Goal: Information Seeking & Learning: Compare options

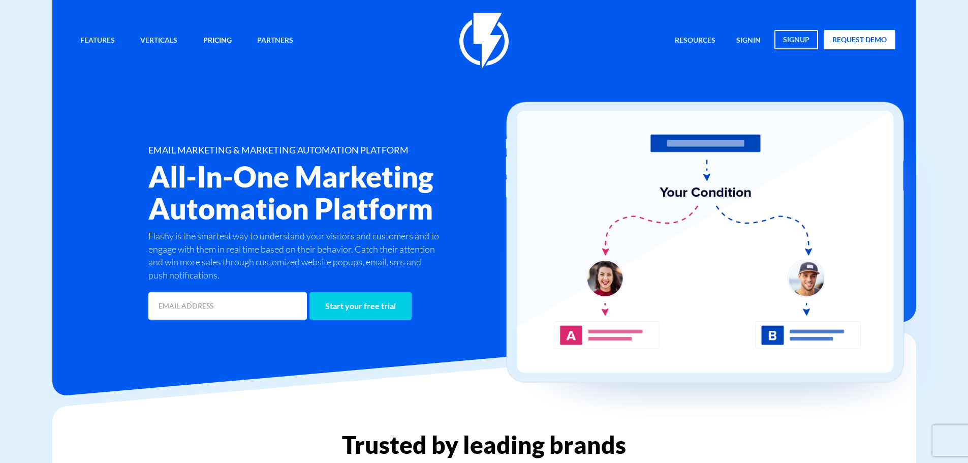
click at [217, 36] on link "Pricing" at bounding box center [218, 41] width 44 height 22
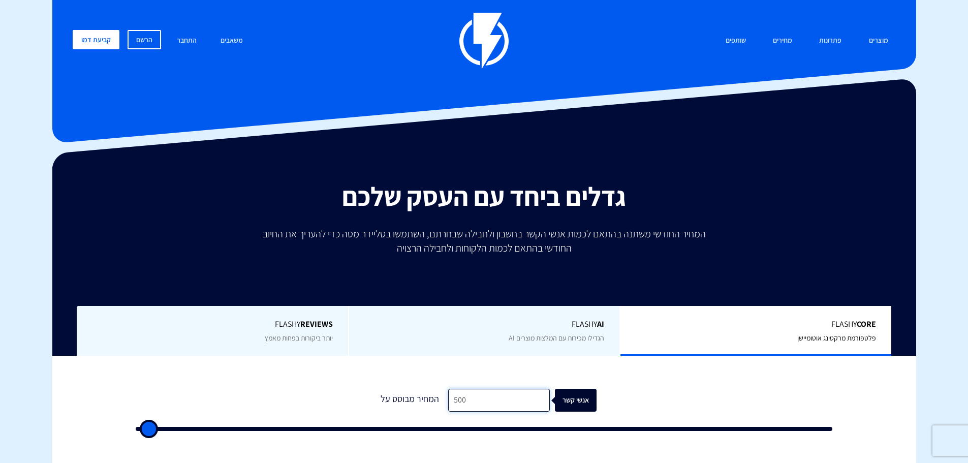
drag, startPoint x: 475, startPoint y: 399, endPoint x: 344, endPoint y: 369, distance: 134.1
click at [345, 369] on div "1 המחיר מבוסס על 500 אנשי קשר" at bounding box center [485, 406] width 718 height 87
type input "4"
type input "500"
type input "40"
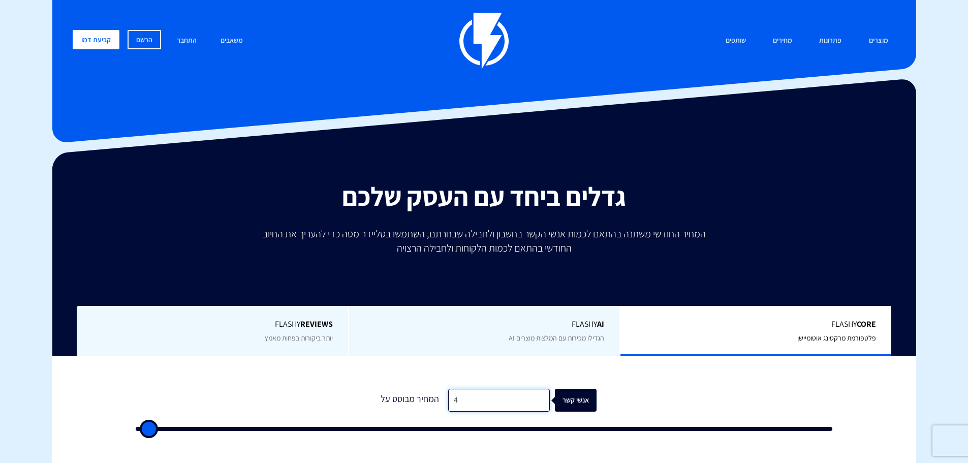
type input "500"
type input "400"
type input "500"
type input "4,000"
type input "4000"
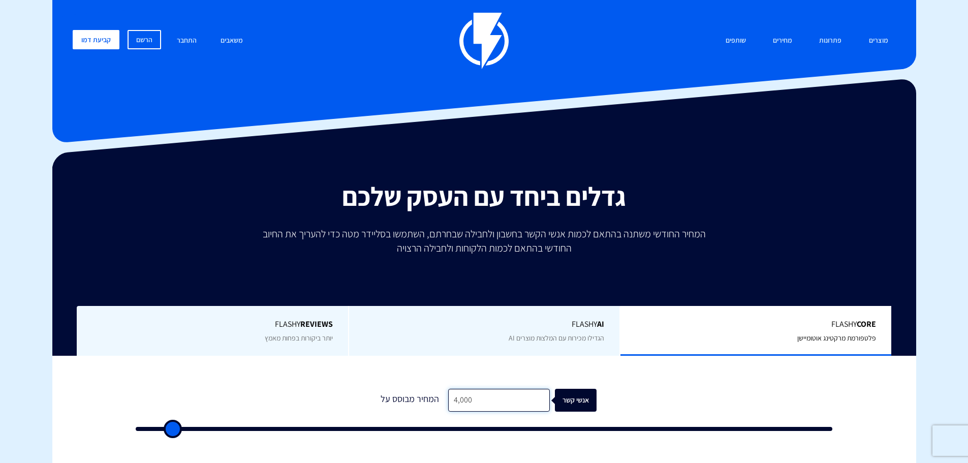
type input "40,000"
type input "40000"
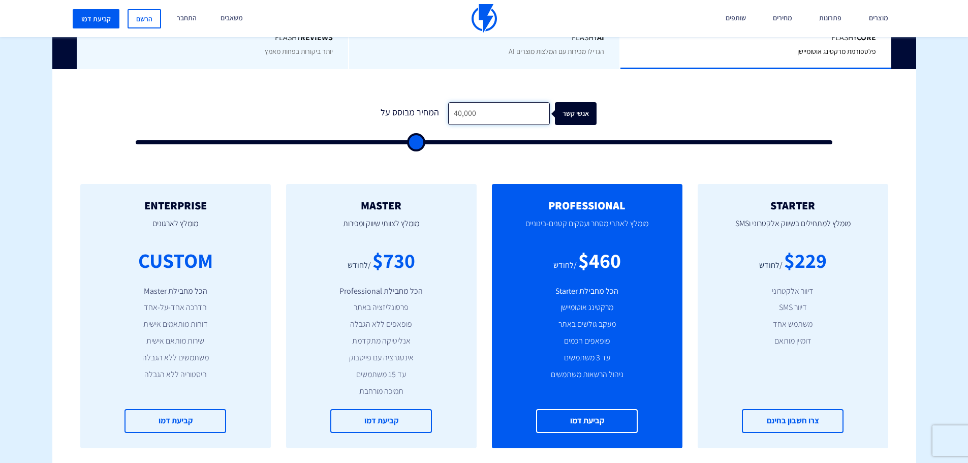
scroll to position [305, 0]
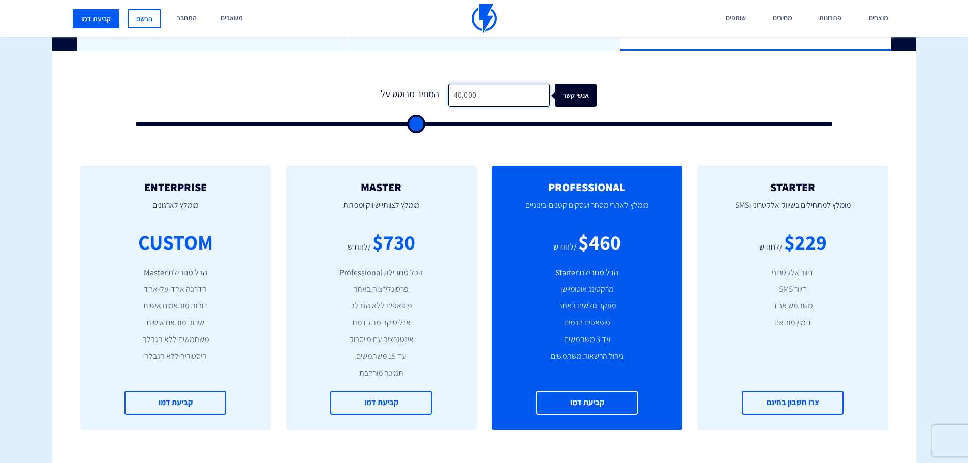
drag, startPoint x: 501, startPoint y: 89, endPoint x: 387, endPoint y: 75, distance: 114.2
click at [387, 75] on div "0 המחיר מבוסס על 40,000 אנשי קשר" at bounding box center [485, 101] width 718 height 87
type input "6"
type input "500"
type input "60"
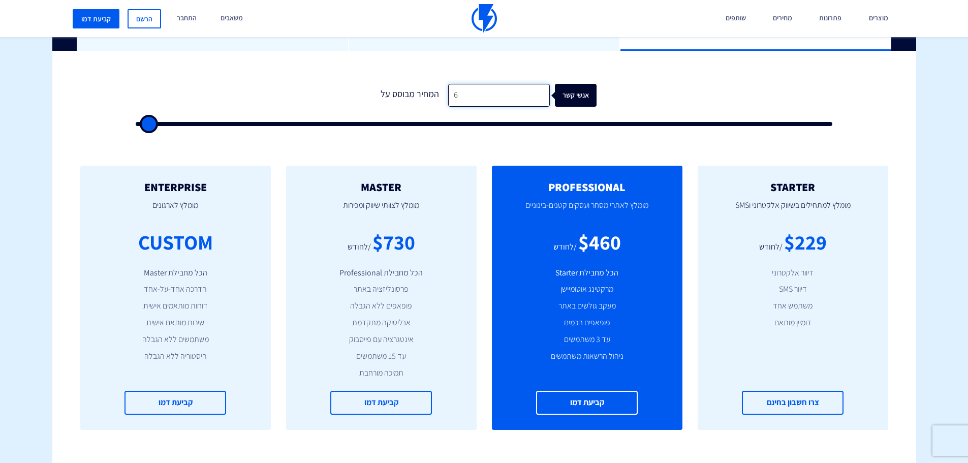
type input "500"
type input "600"
type input "500"
type input "6,000"
type input "6000"
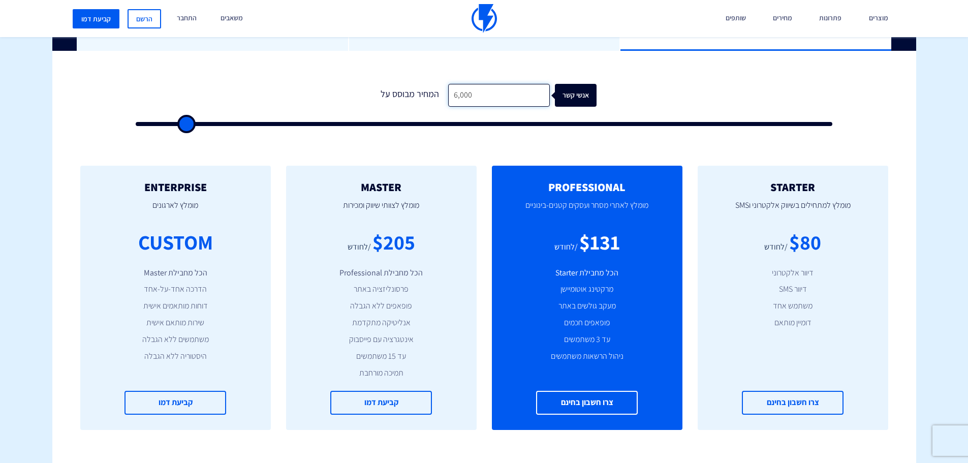
type input "60,000"
type input "60000"
drag, startPoint x: 485, startPoint y: 95, endPoint x: 373, endPoint y: 86, distance: 112.1
click at [373, 86] on form "0 המחיר מבוסס על 60,000 אנשי קשר" at bounding box center [484, 105] width 697 height 42
type input "60,000"
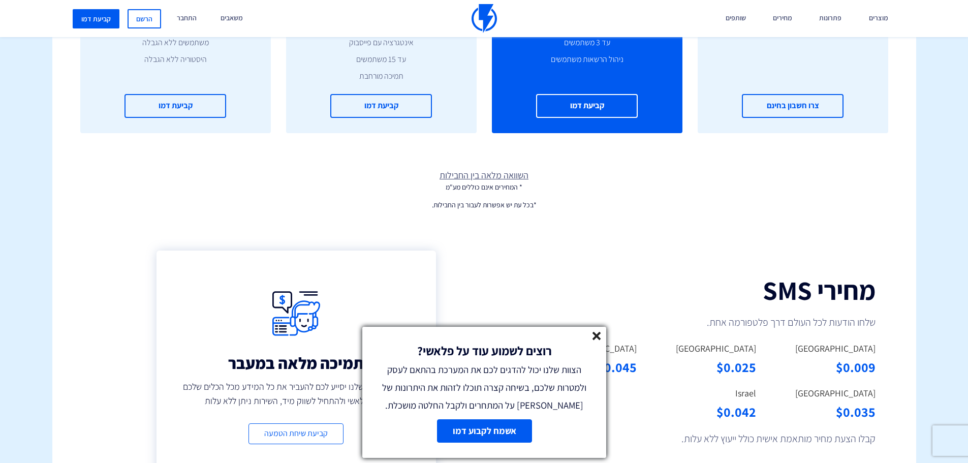
scroll to position [661, 0]
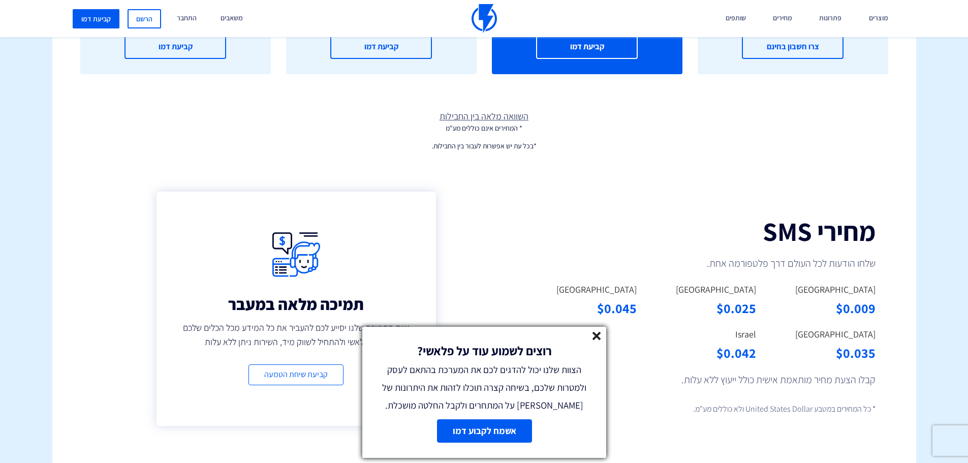
click at [599, 333] on line at bounding box center [596, 335] width 7 height 7
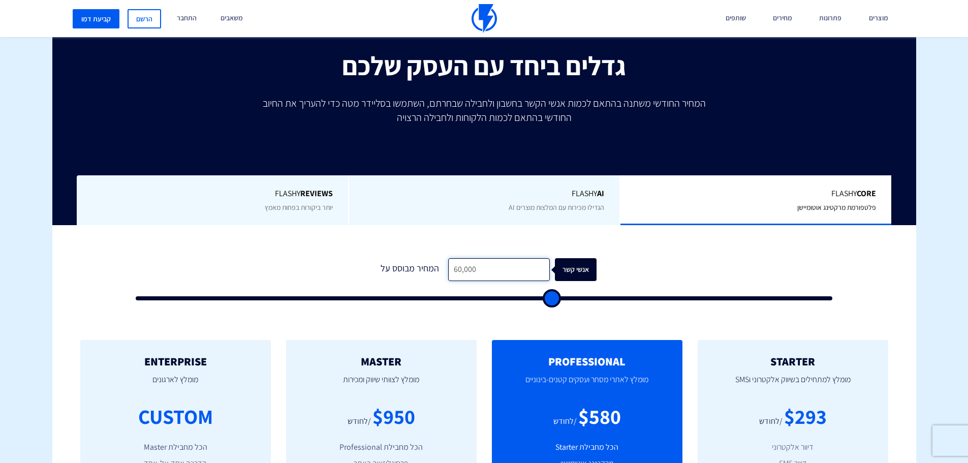
scroll to position [0, 0]
